Goal: Find specific page/section: Find specific page/section

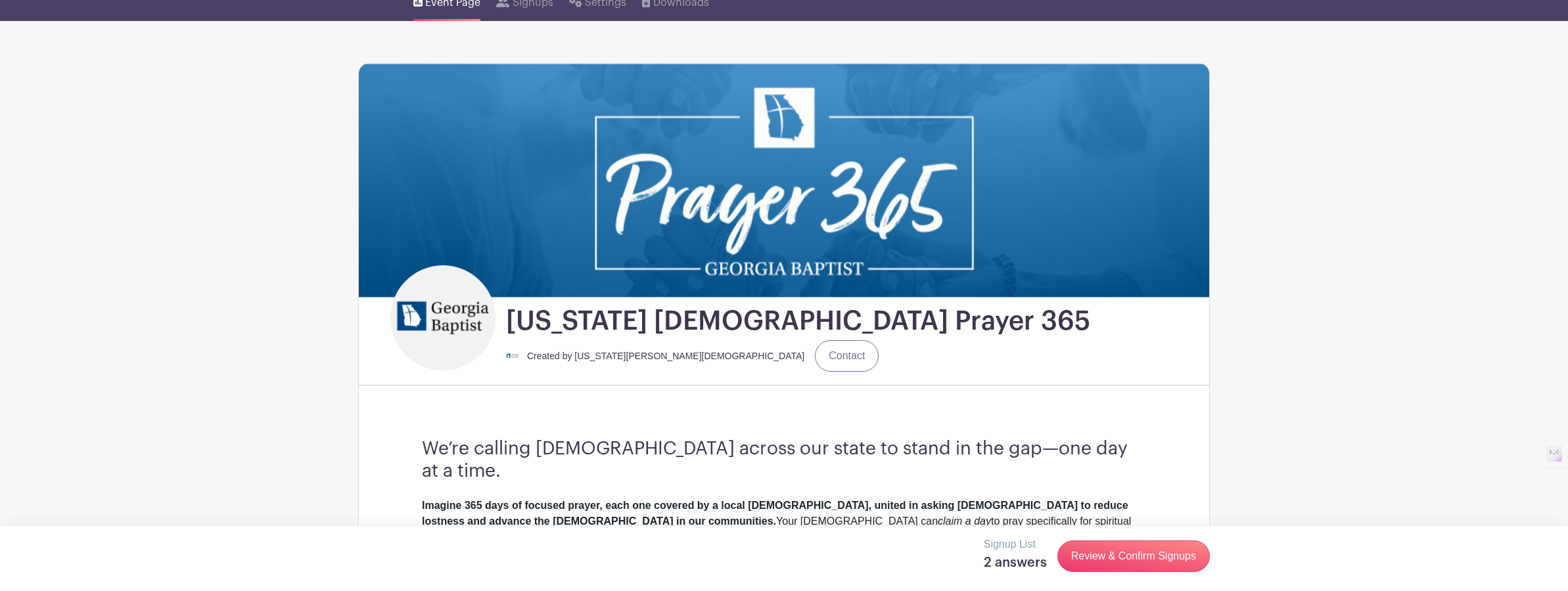
scroll to position [288, 0]
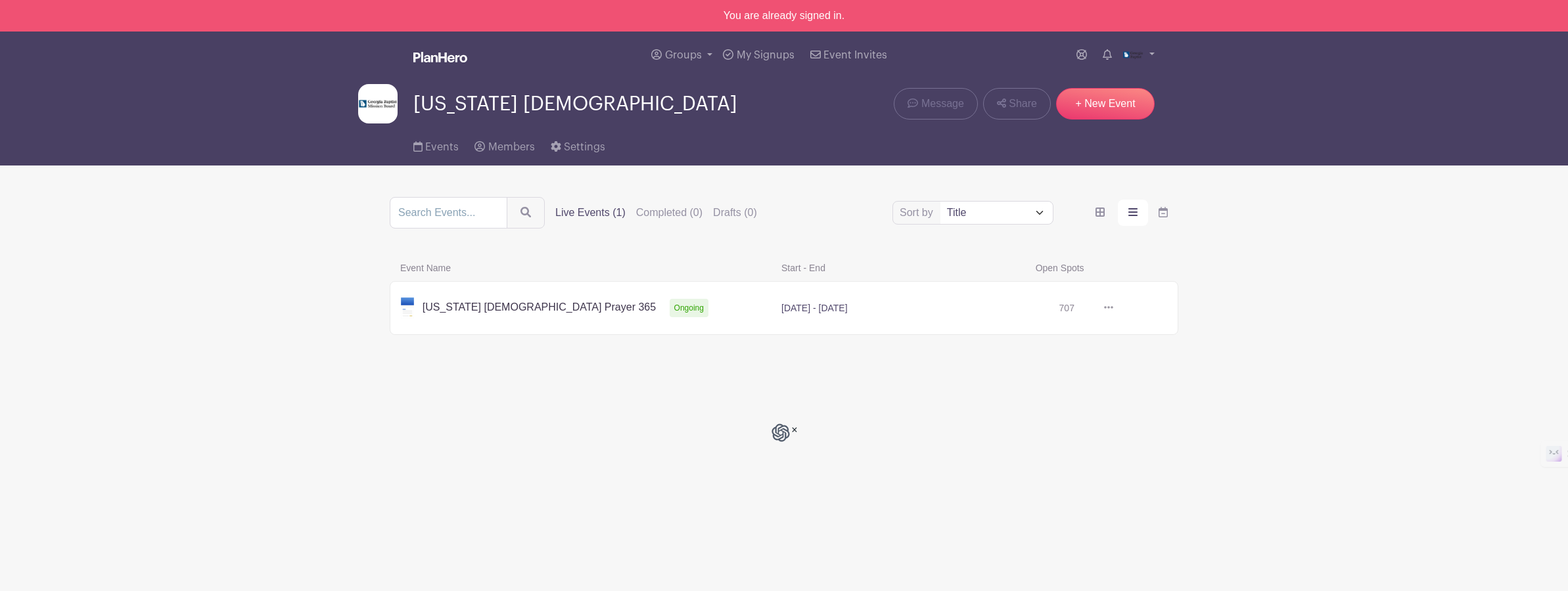
click at [1113, 308] on link at bounding box center [1113, 308] width 0 height 0
click at [1106, 308] on icon at bounding box center [1109, 307] width 9 height 11
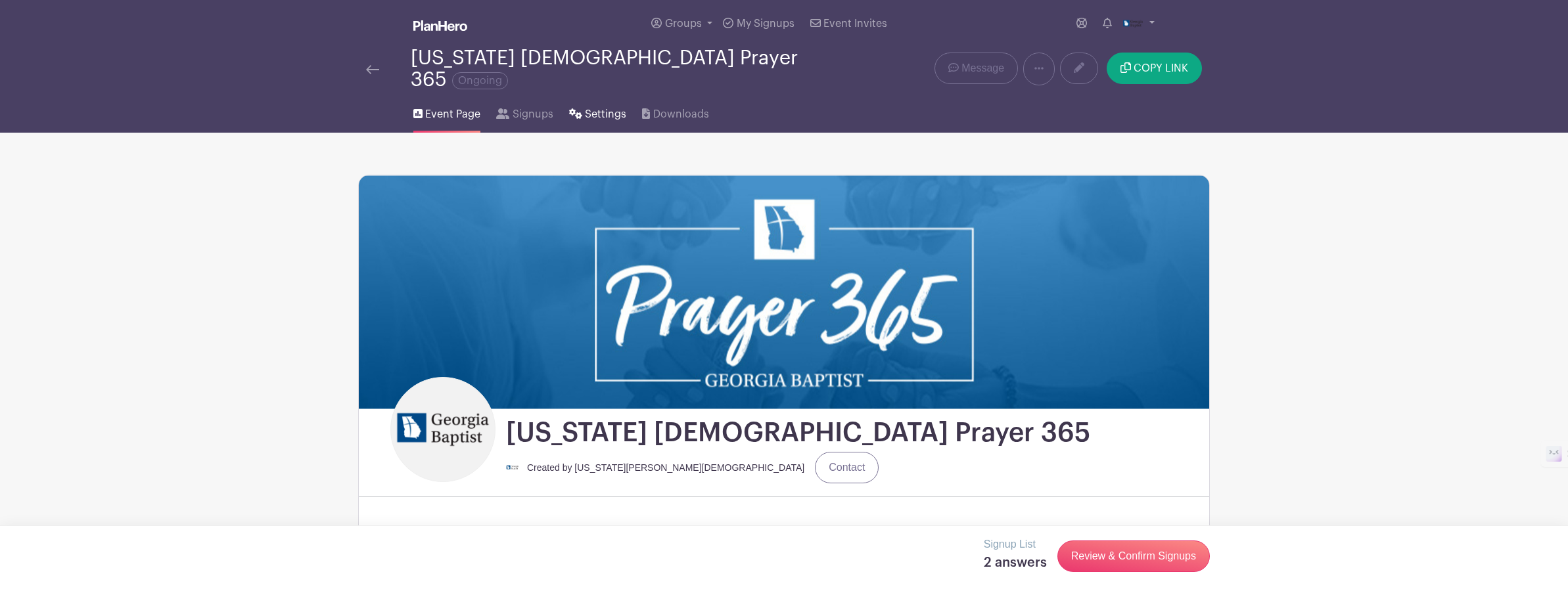
click at [586, 106] on span "Settings" at bounding box center [606, 114] width 42 height 15
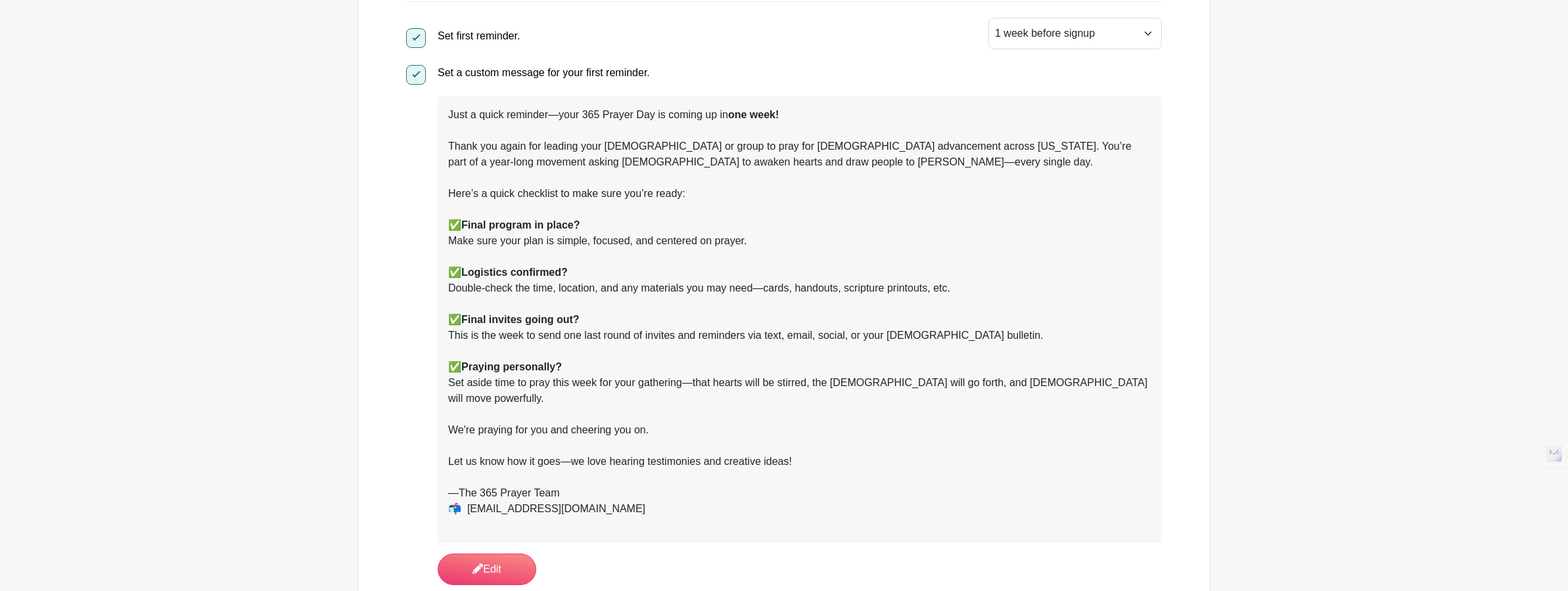
scroll to position [1031, 0]
